Goal: Check status: Check status

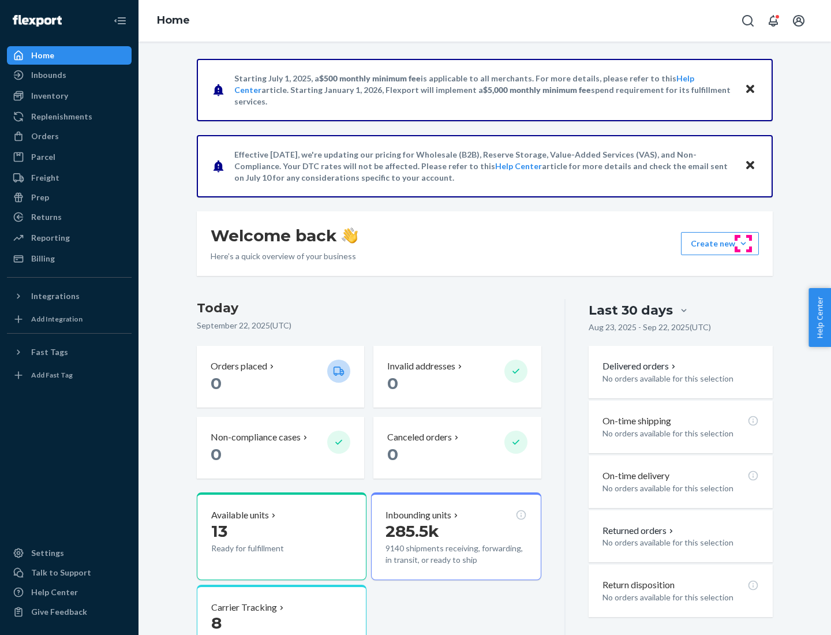
click at [743, 244] on button "Create new Create new inbound Create new order Create new product" at bounding box center [720, 243] width 78 height 23
click at [48, 75] on div "Inbounds" at bounding box center [48, 75] width 35 height 12
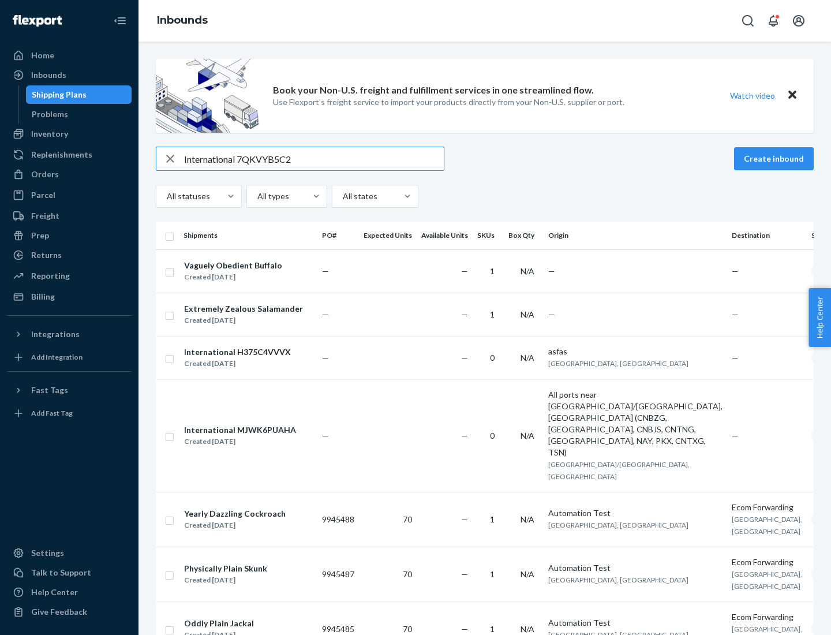
type input "International 7QKVYB5C29"
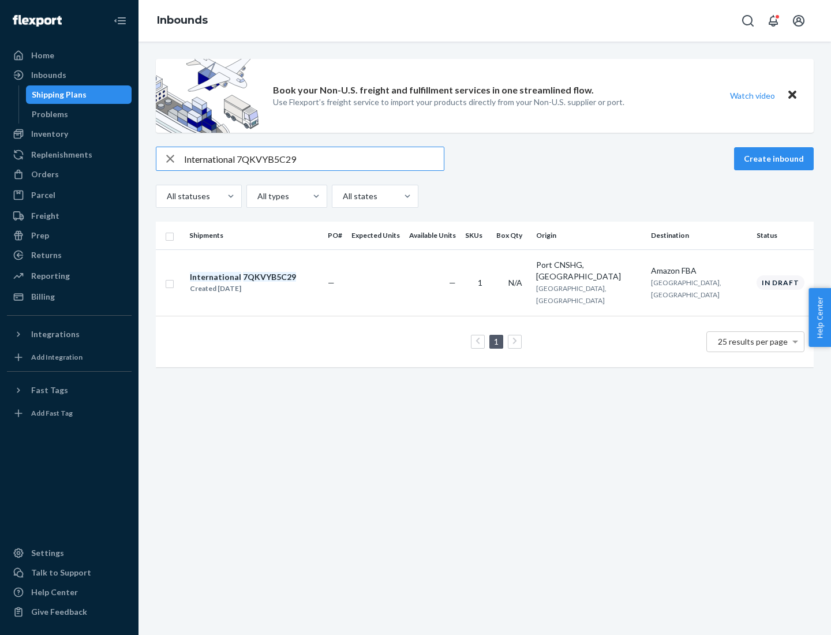
click at [263, 283] on div "Created [DATE]" at bounding box center [243, 289] width 106 height 12
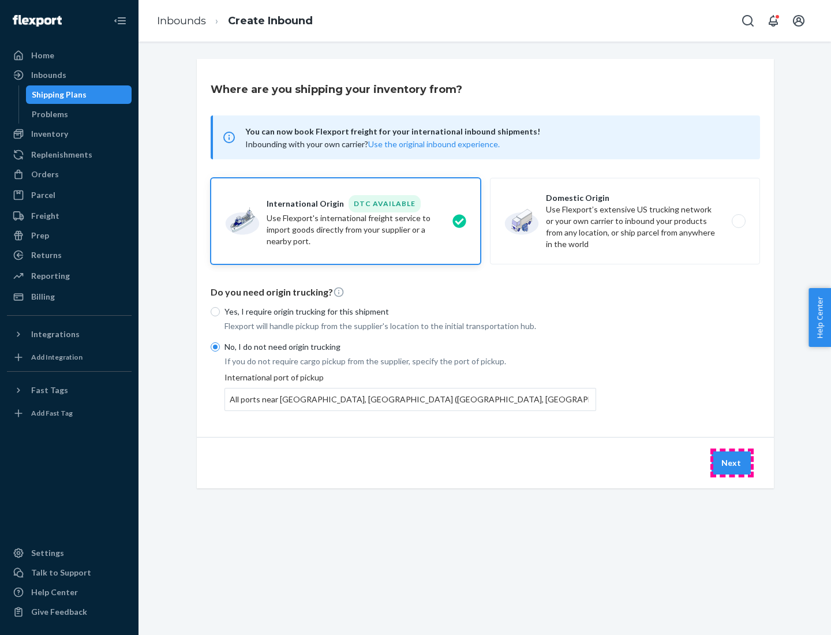
click at [732, 462] on button "Next" at bounding box center [731, 462] width 39 height 23
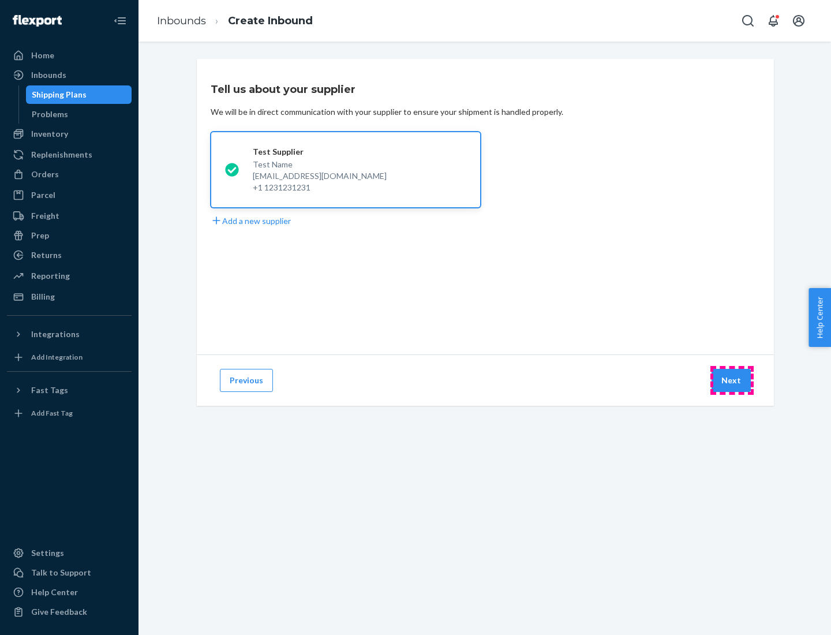
click at [732, 380] on button "Next" at bounding box center [731, 380] width 39 height 23
